Goal: Task Accomplishment & Management: Manage account settings

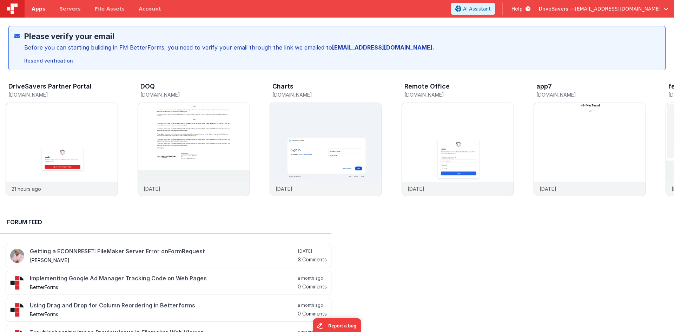
click at [47, 3] on link "Apps" at bounding box center [39, 9] width 28 height 18
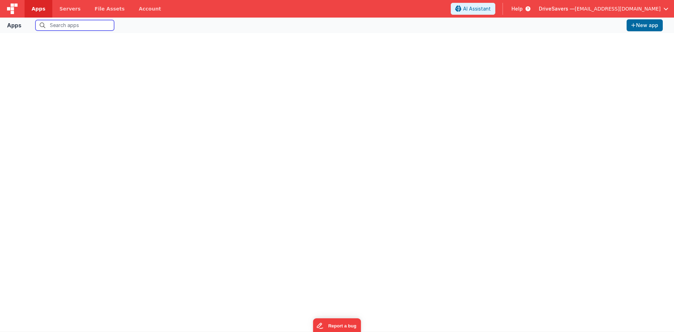
click at [76, 24] on input "text" at bounding box center [74, 25] width 79 height 11
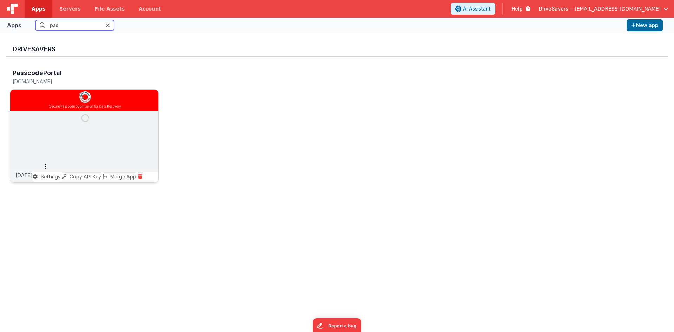
type input "pas"
click at [106, 143] on img at bounding box center [84, 129] width 148 height 79
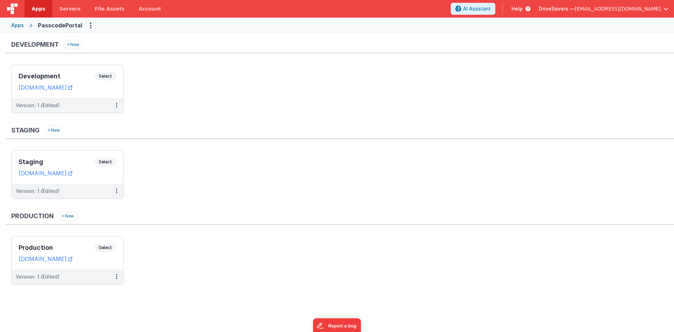
click at [191, 68] on ul "Development Select URLs [DOMAIN_NAME] Version: 1 (Edited)" at bounding box center [342, 92] width 663 height 55
click at [83, 75] on h3 "Development" at bounding box center [57, 76] width 76 height 7
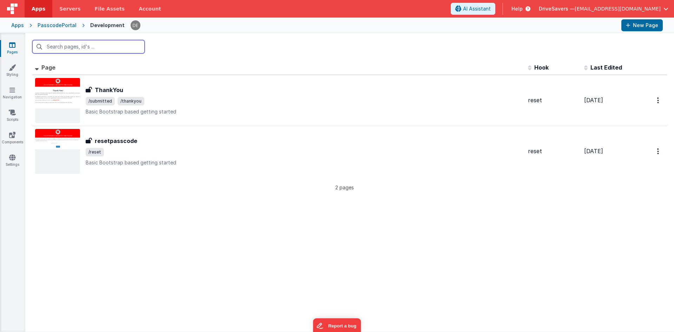
click at [110, 45] on input "text" at bounding box center [88, 46] width 112 height 13
click at [181, 50] on div at bounding box center [349, 46] width 649 height 27
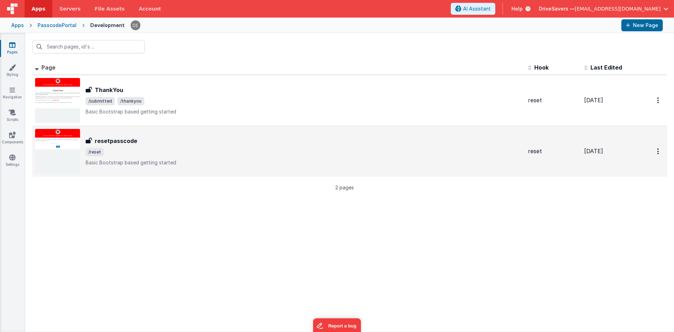
click at [135, 151] on span "/reset" at bounding box center [304, 152] width 437 height 8
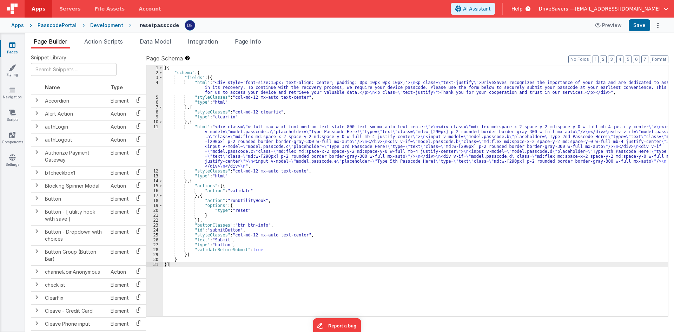
click at [666, 8] on span "button" at bounding box center [666, 8] width 5 height 5
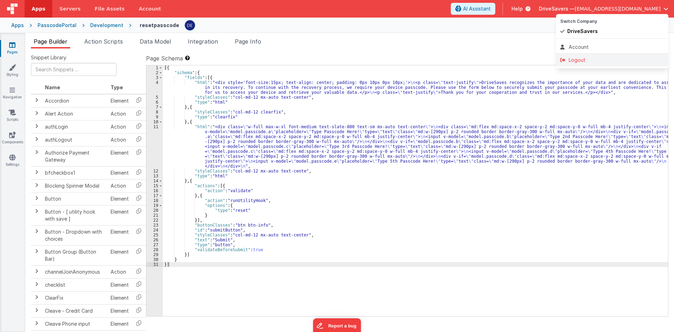
click at [585, 63] on div "Logout" at bounding box center [613, 60] width 104 height 7
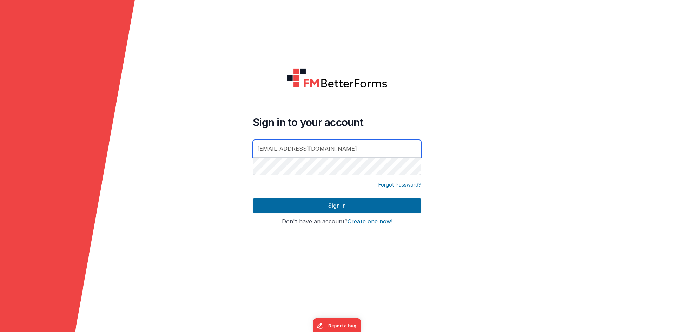
click at [253, 176] on div at bounding box center [253, 176] width 0 height 0
type input "[PERSON_NAME][EMAIL_ADDRESS][DOMAIN_NAME]"
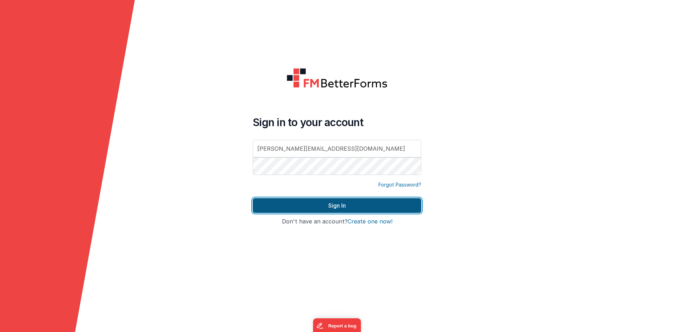
click at [346, 203] on button "Sign In" at bounding box center [337, 205] width 169 height 15
